Goal: Book appointment/travel/reservation

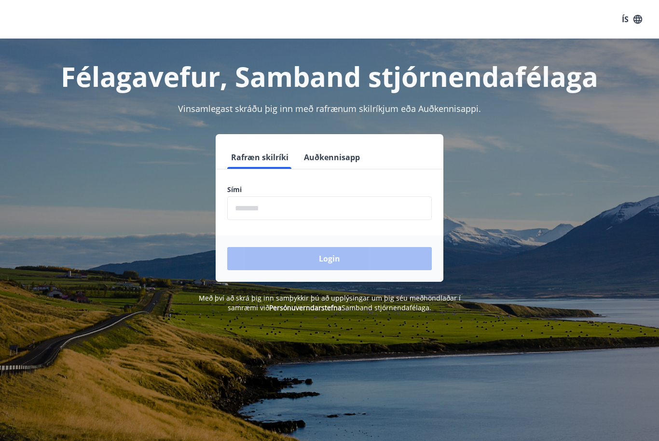
click at [307, 209] on input "phone" at bounding box center [329, 208] width 204 height 24
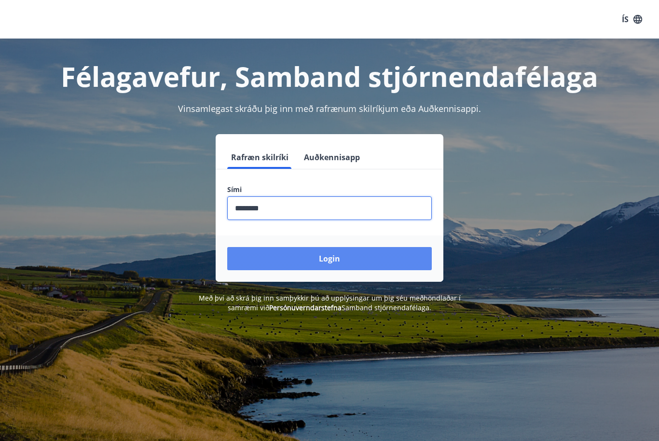
type input "********"
click at [356, 255] on button "Login" at bounding box center [329, 258] width 204 height 23
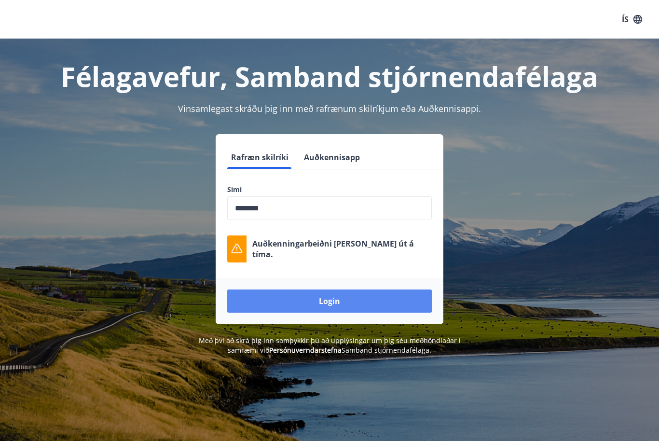
click at [330, 301] on button "Login" at bounding box center [329, 300] width 204 height 23
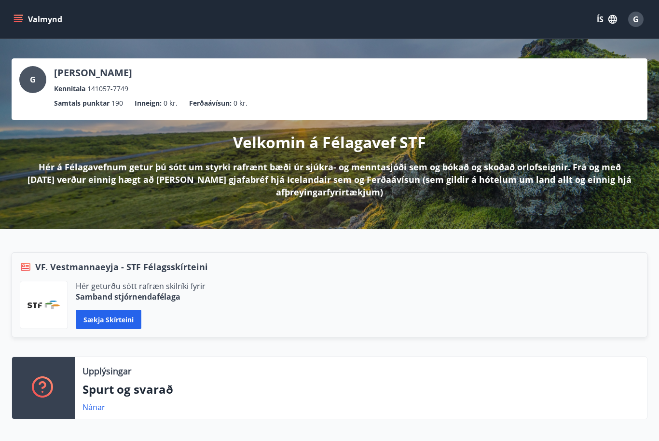
click at [21, 20] on icon "menu" at bounding box center [19, 19] width 11 height 1
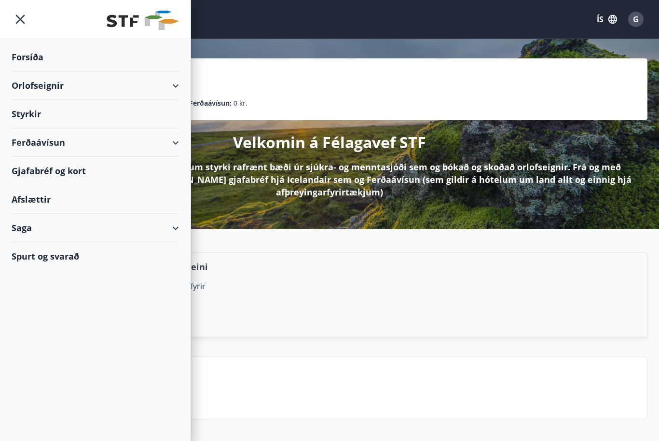
click at [66, 88] on div "Orlofseignir" at bounding box center [95, 85] width 167 height 28
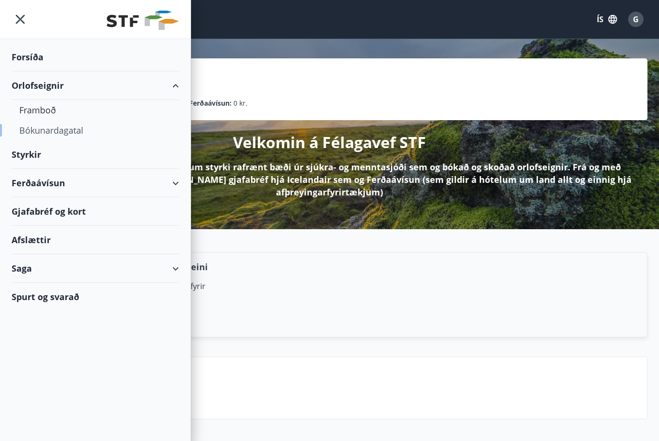
click at [75, 136] on div "Bókunardagatal" at bounding box center [95, 130] width 152 height 20
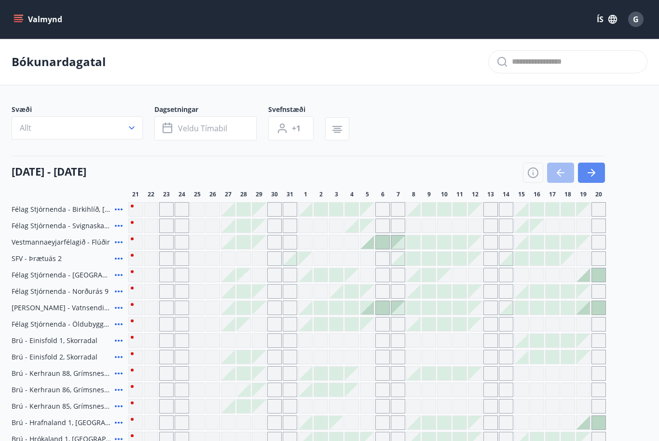
click at [594, 172] on icon "button" at bounding box center [593, 173] width 4 height 8
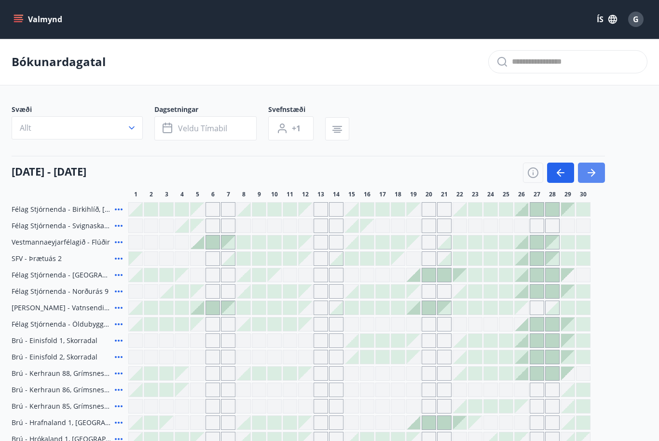
click at [591, 174] on icon "button" at bounding box center [591, 173] width 12 height 12
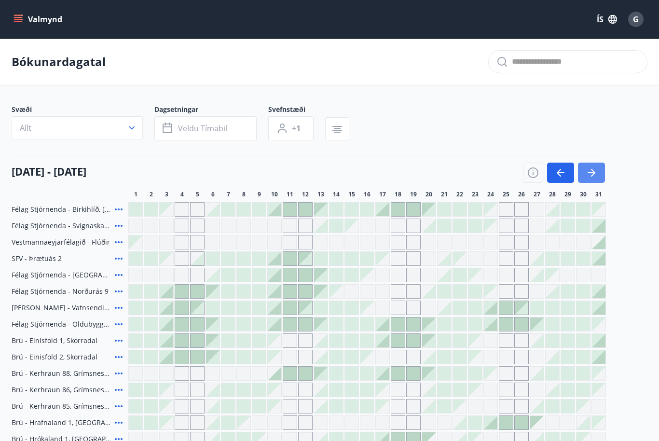
click at [585, 169] on icon "button" at bounding box center [591, 173] width 12 height 12
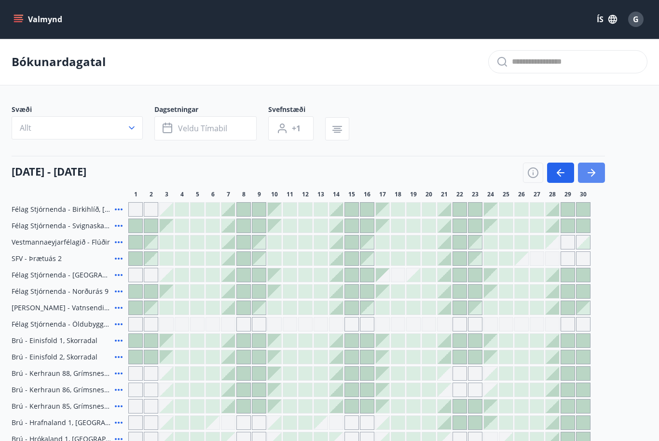
click at [593, 176] on icon "button" at bounding box center [591, 173] width 12 height 12
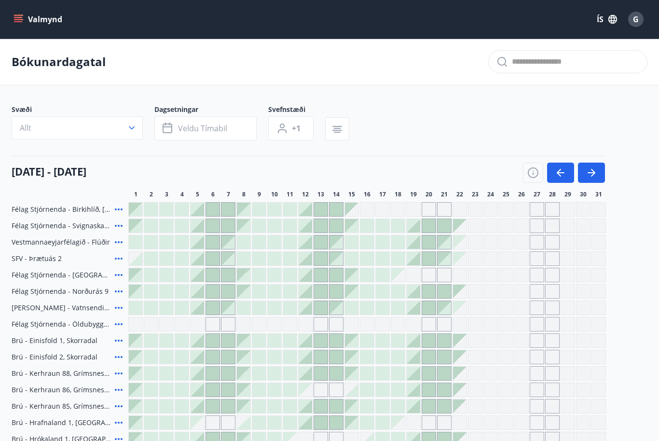
click at [303, 241] on div at bounding box center [306, 242] width 14 height 14
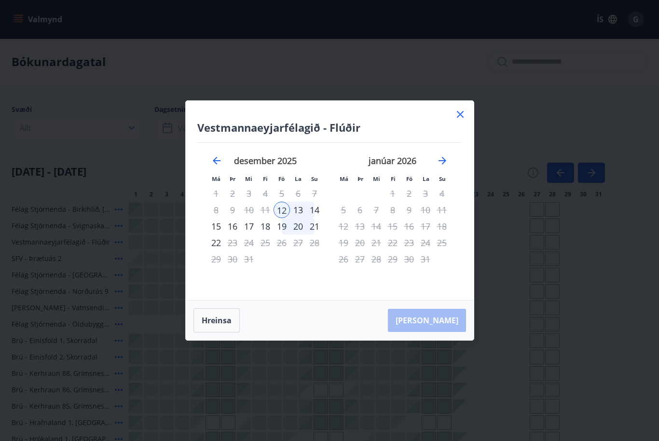
click at [314, 209] on div "14" at bounding box center [314, 210] width 16 height 16
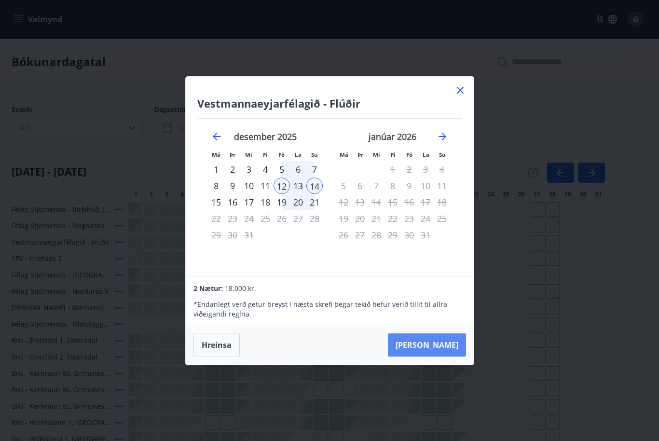
click at [438, 354] on button "[PERSON_NAME]" at bounding box center [427, 344] width 78 height 23
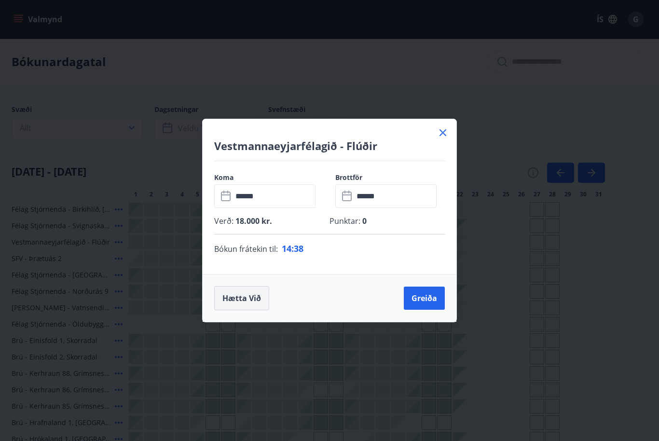
click at [247, 295] on button "Hætta við" at bounding box center [241, 298] width 55 height 24
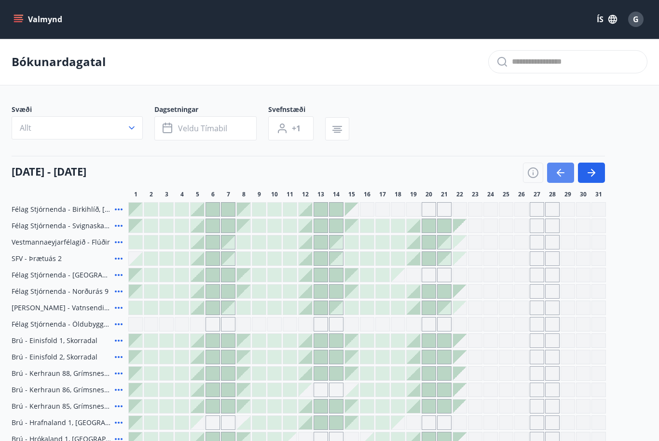
click at [556, 173] on icon "button" at bounding box center [561, 173] width 12 height 12
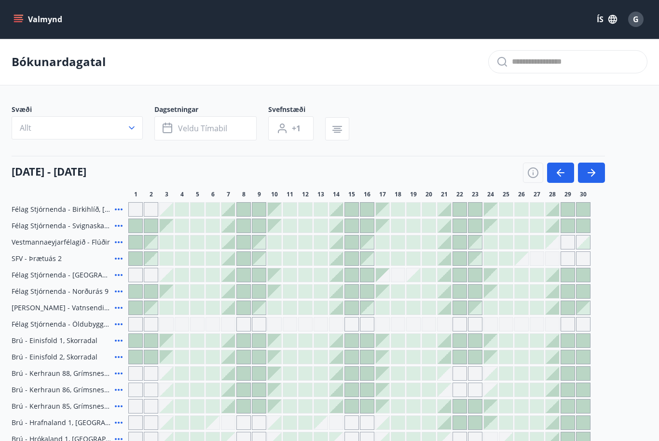
click at [216, 244] on div at bounding box center [213, 242] width 14 height 14
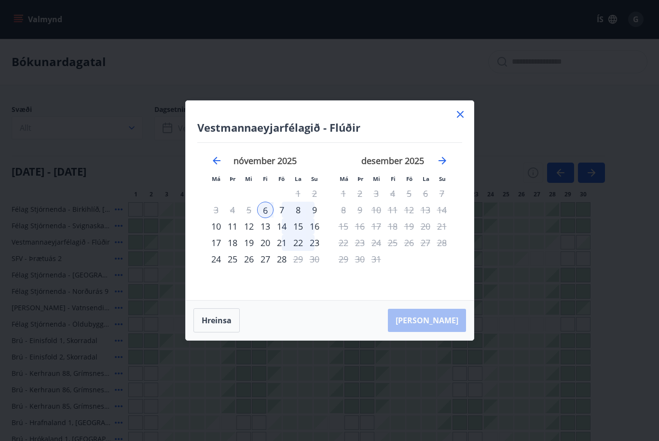
click at [249, 229] on div "12" at bounding box center [249, 226] width 16 height 16
